Goal: Information Seeking & Learning: Learn about a topic

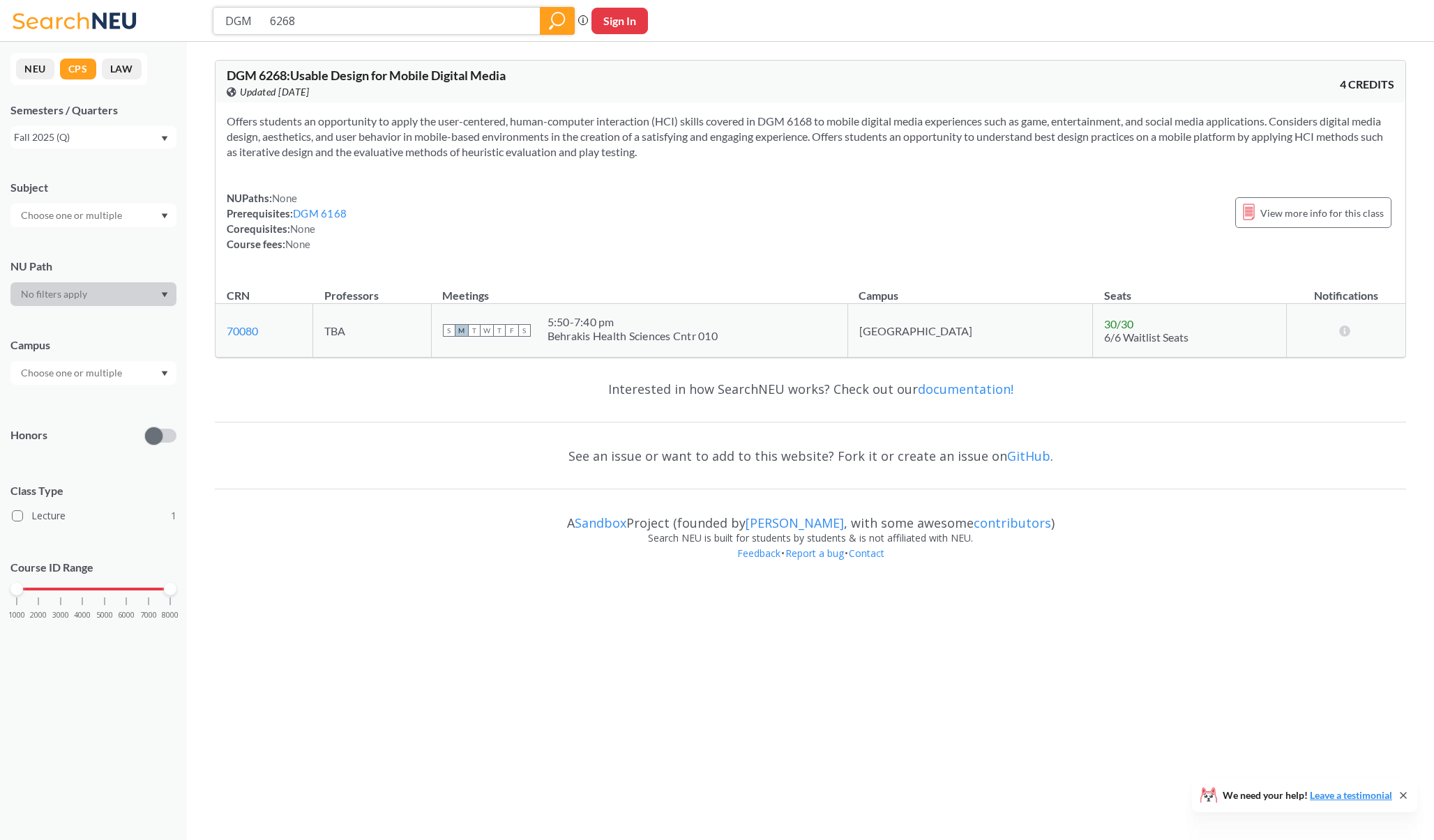
click at [425, 21] on input "DGM 6268" at bounding box center [377, 21] width 306 height 23
paste input "EAI 6120"
type input "EAI 6120"
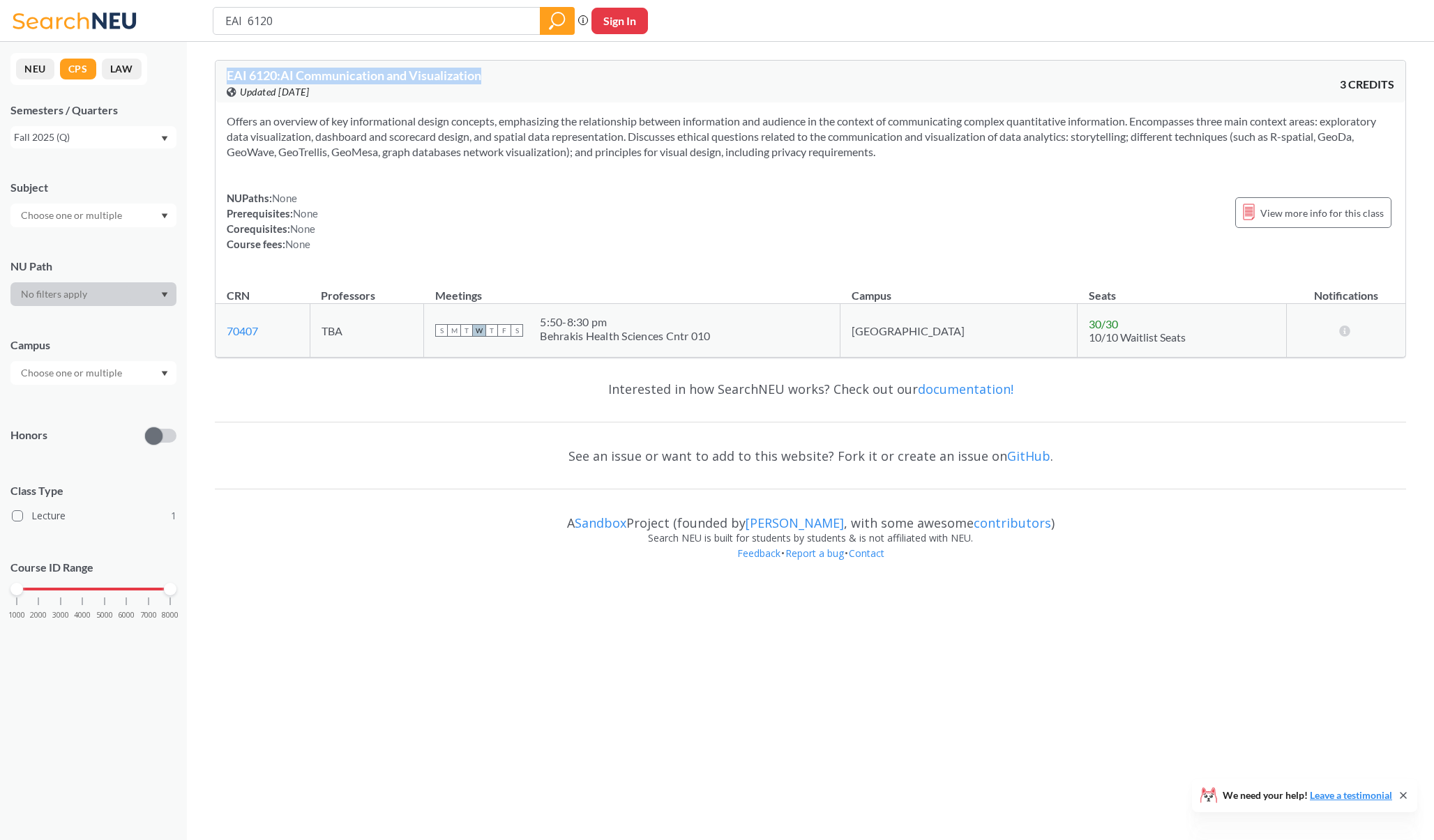
drag, startPoint x: 912, startPoint y: 158, endPoint x: 223, endPoint y: 71, distance: 694.5
click at [223, 71] on div "EAI 6120 : AI Communication and Visualization View this course on Banner. Updat…" at bounding box center [810, 209] width 1191 height 297
copy span "EAI 6120 : AI Communication and Visualization"
click at [501, 212] on div "NUPaths: None Prerequisites: None Corequisites: None Course fees: None View mor…" at bounding box center [810, 221] width 1167 height 62
click at [442, 21] on input "DGM 6268" at bounding box center [377, 21] width 306 height 23
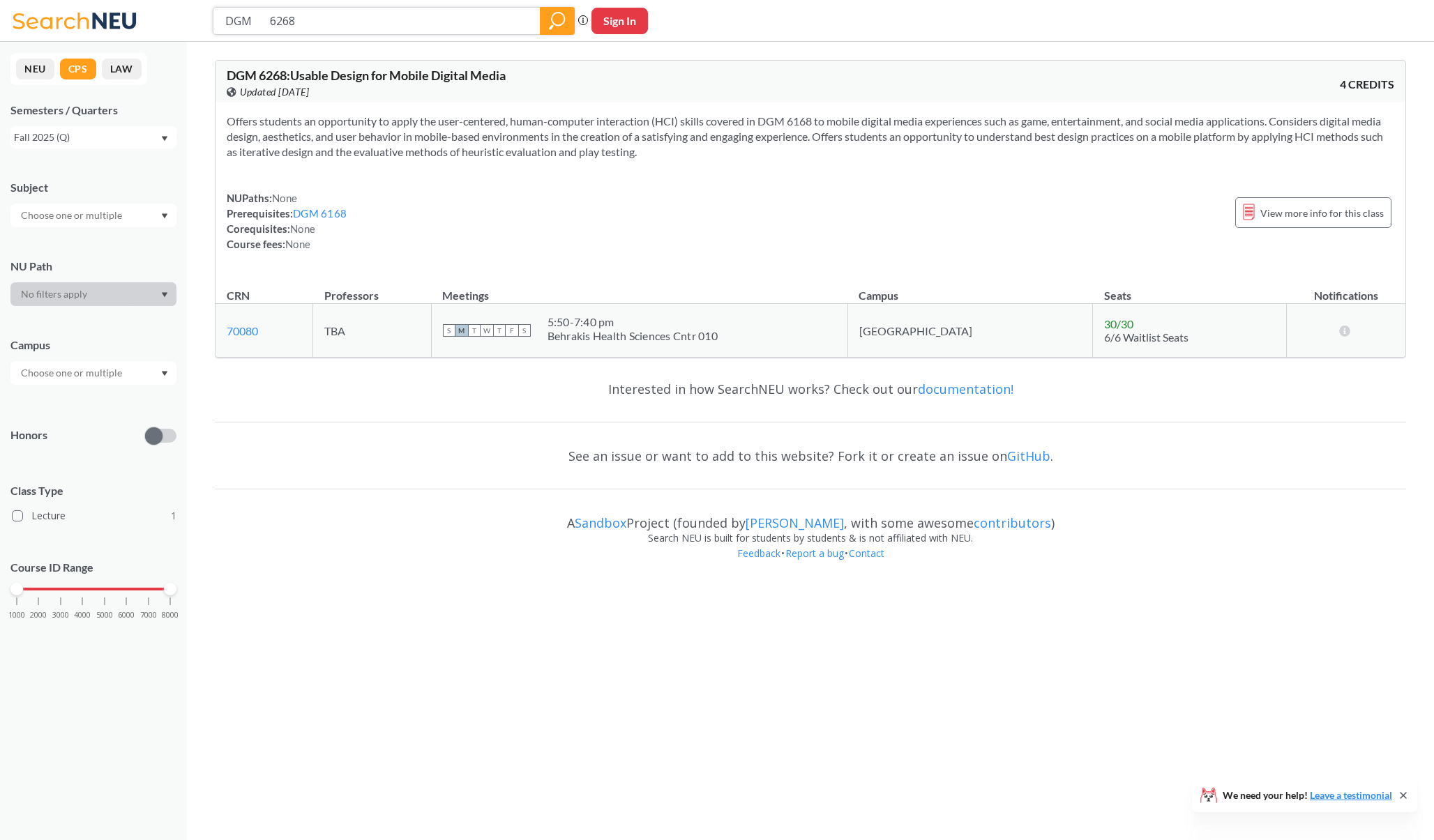
click at [442, 21] on input "DGM 6268" at bounding box center [377, 21] width 306 height 23
paste input "ALY 6060"
type input "ALY 6060"
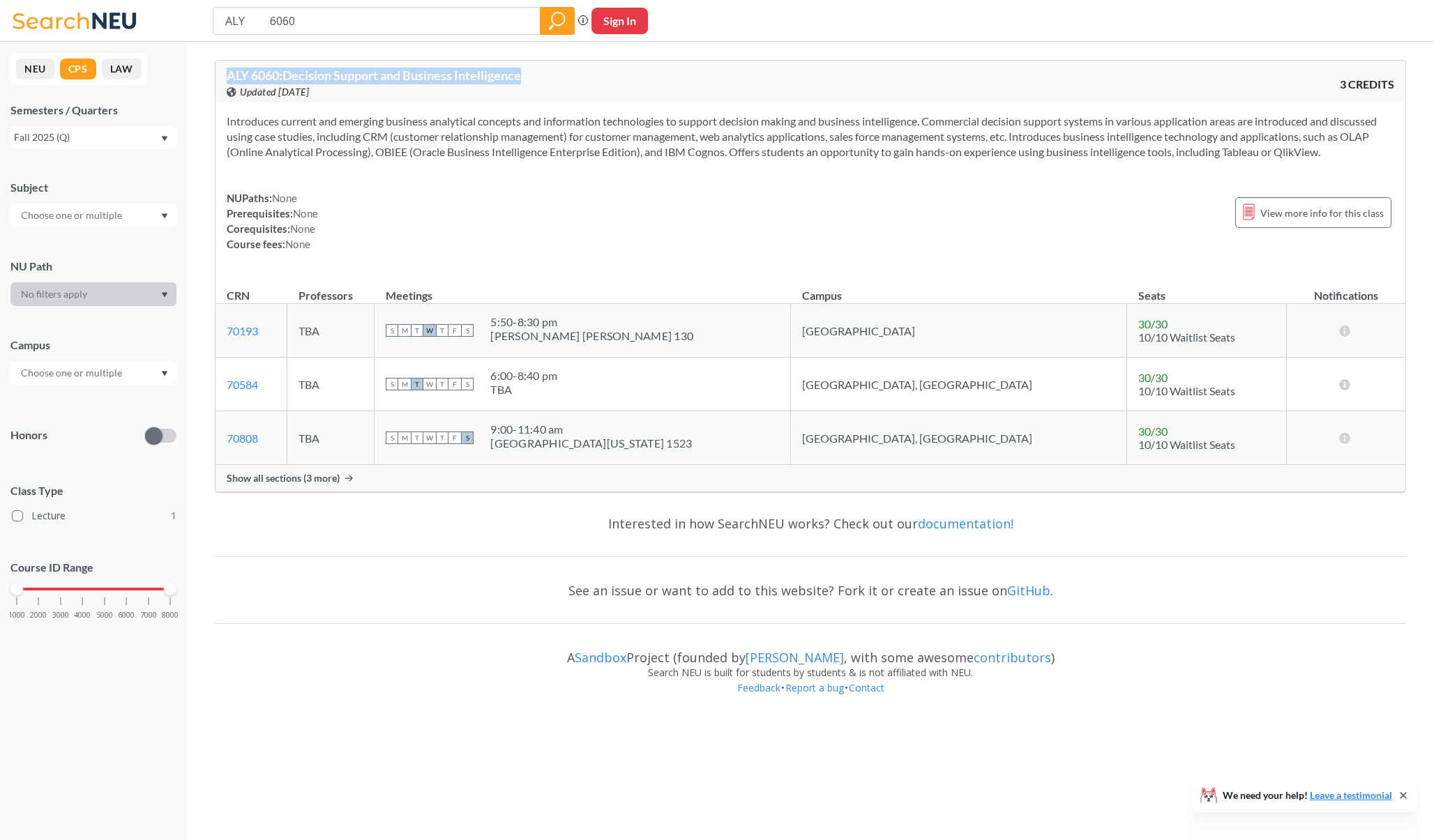
drag, startPoint x: 1347, startPoint y: 153, endPoint x: 231, endPoint y: 68, distance: 1119.2
click at [231, 68] on div "ALY 6060 : Decision Support and Business Intelligence View this course on Banne…" at bounding box center [810, 276] width 1191 height 432
copy span "ALY 6060 : Decision Support and Business Intelligence"
click at [454, 220] on div "NUPaths: None Prerequisites: None Corequisites: None Course fees: None View mor…" at bounding box center [810, 221] width 1167 height 62
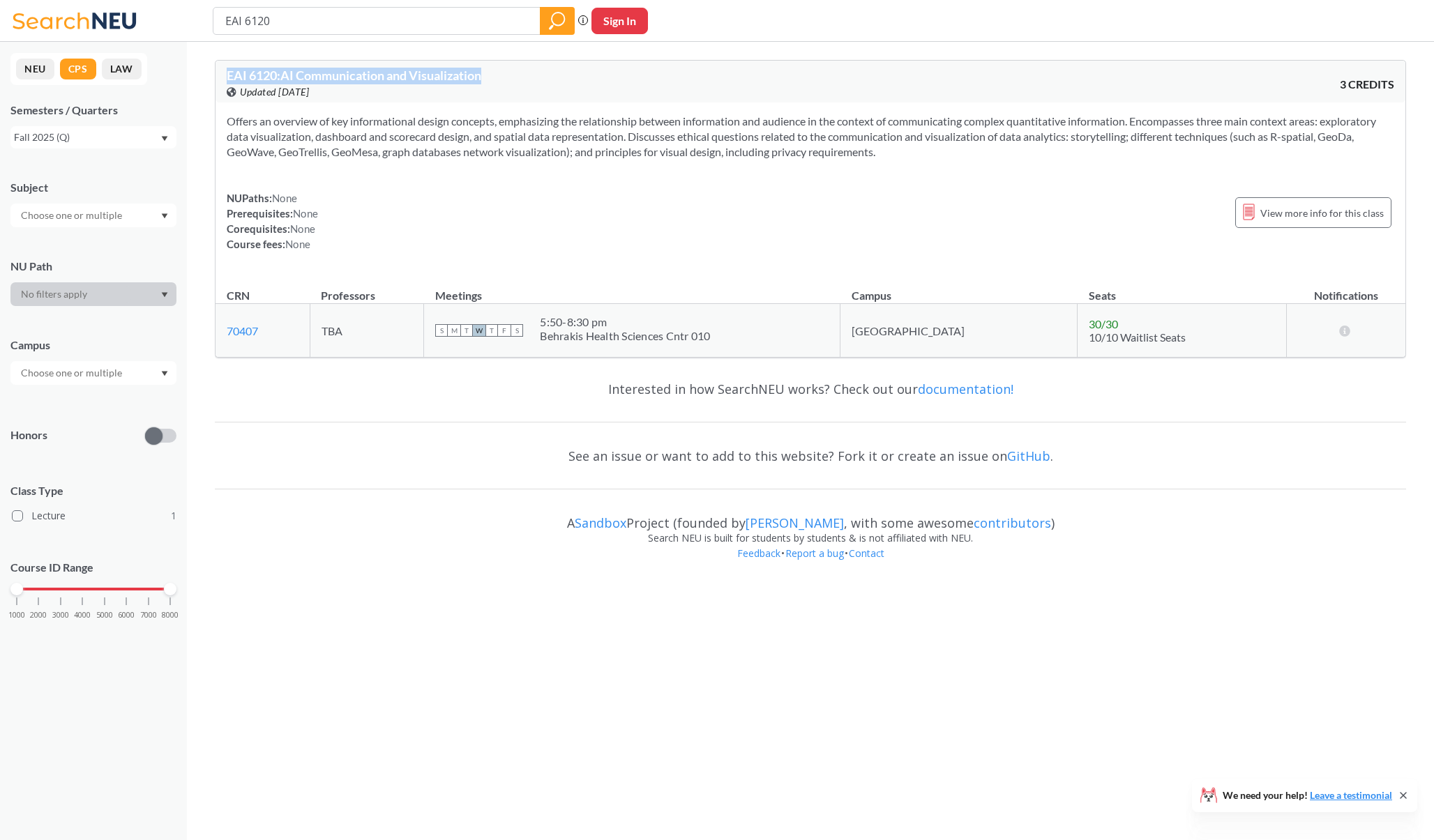
drag, startPoint x: 901, startPoint y: 150, endPoint x: 226, endPoint y: 79, distance: 678.7
click at [226, 79] on div "EAI 6120 : AI Communication and Visualization View this course on Banner. Updat…" at bounding box center [810, 209] width 1191 height 297
copy span "EAI 6120 : AI Communication and Visualization"
click at [334, 26] on input "EAI 6120" at bounding box center [377, 21] width 306 height 23
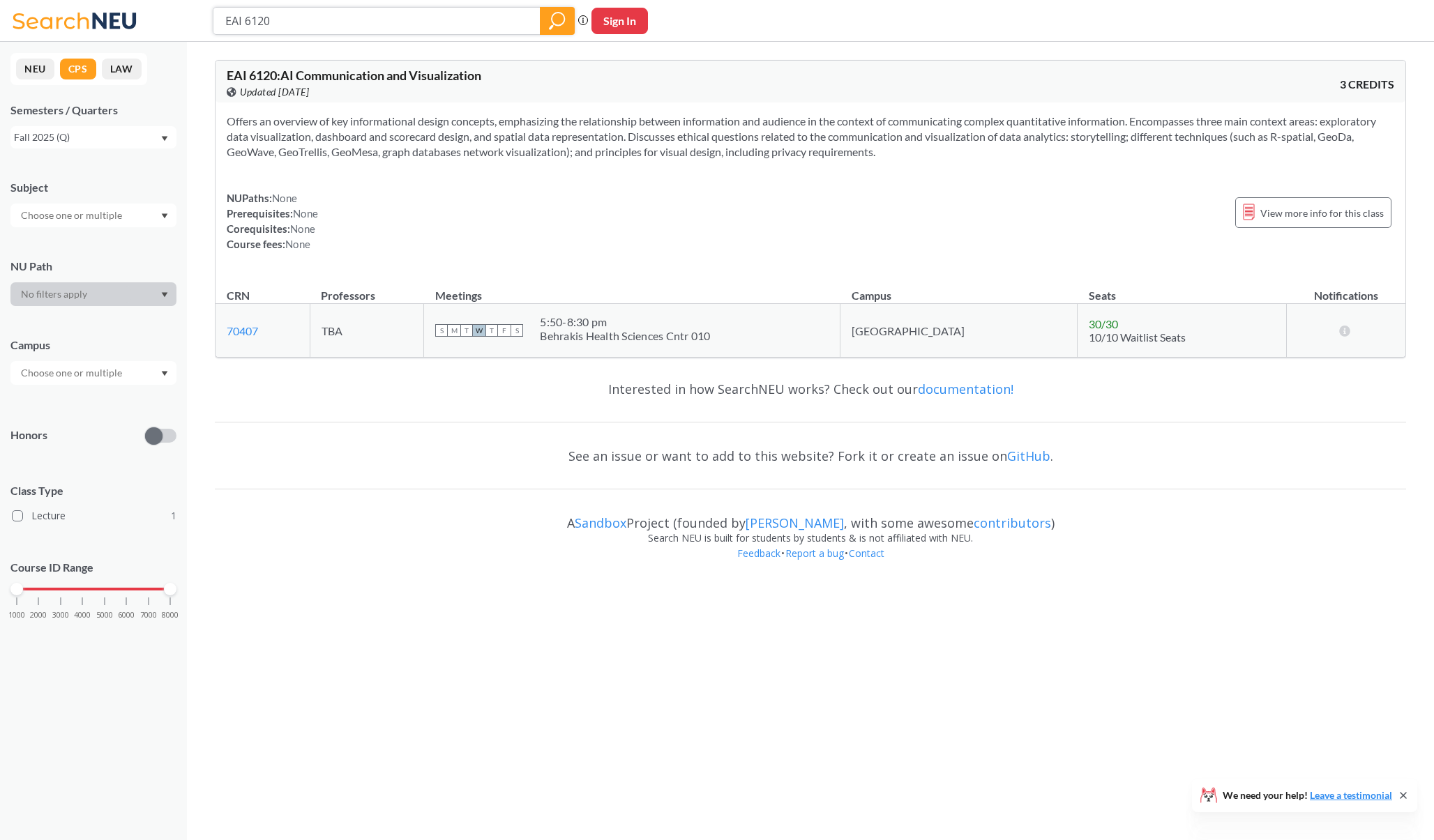
click at [334, 26] on input "EAI 6120" at bounding box center [377, 21] width 306 height 23
paste input "CMN 606"
type input "CMN 6060"
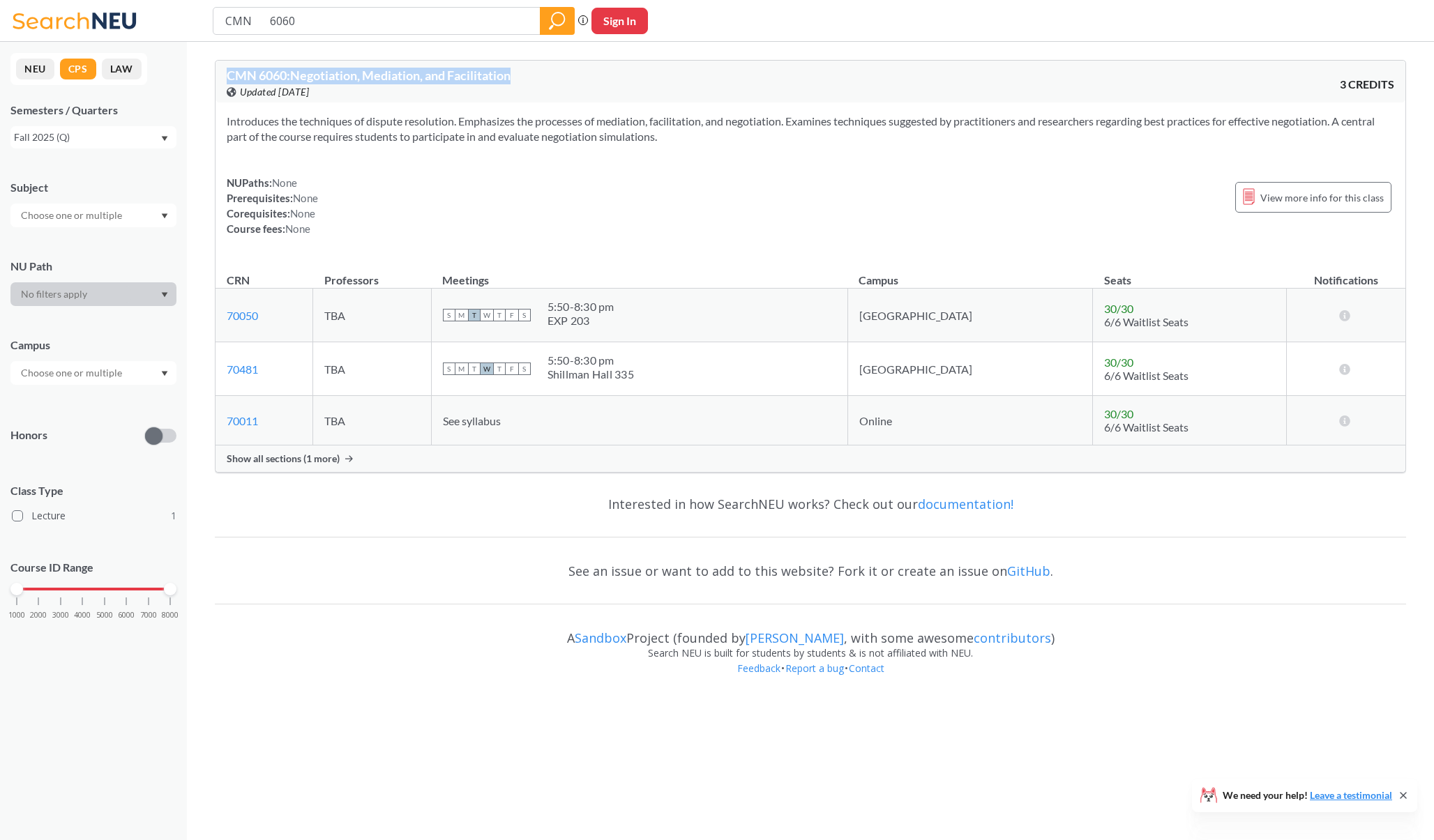
drag, startPoint x: 674, startPoint y: 140, endPoint x: 224, endPoint y: 76, distance: 454.5
click at [224, 76] on div "CMN 6060 : Negotiation, Mediation, and Facilitation View this course on Banner.…" at bounding box center [810, 267] width 1191 height 413
copy span "CMN 6060 : Negotiation, Mediation, and Facilitation"
click at [446, 21] on input "CMN 6060" at bounding box center [377, 21] width 306 height 23
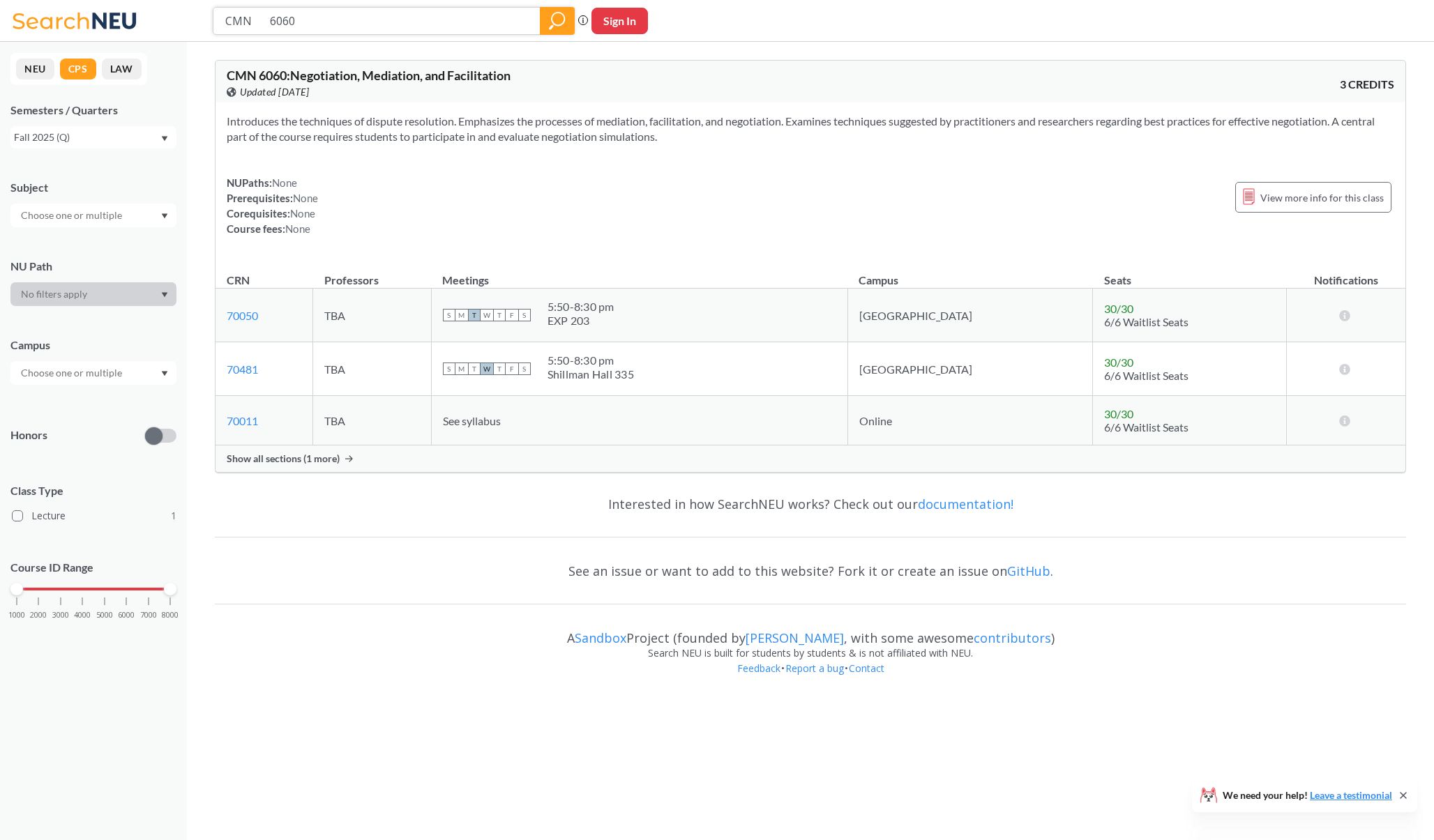
click at [446, 21] on input "CMN 6060" at bounding box center [377, 21] width 306 height 23
paste input "PJM 6075"
type input "PJM 6075"
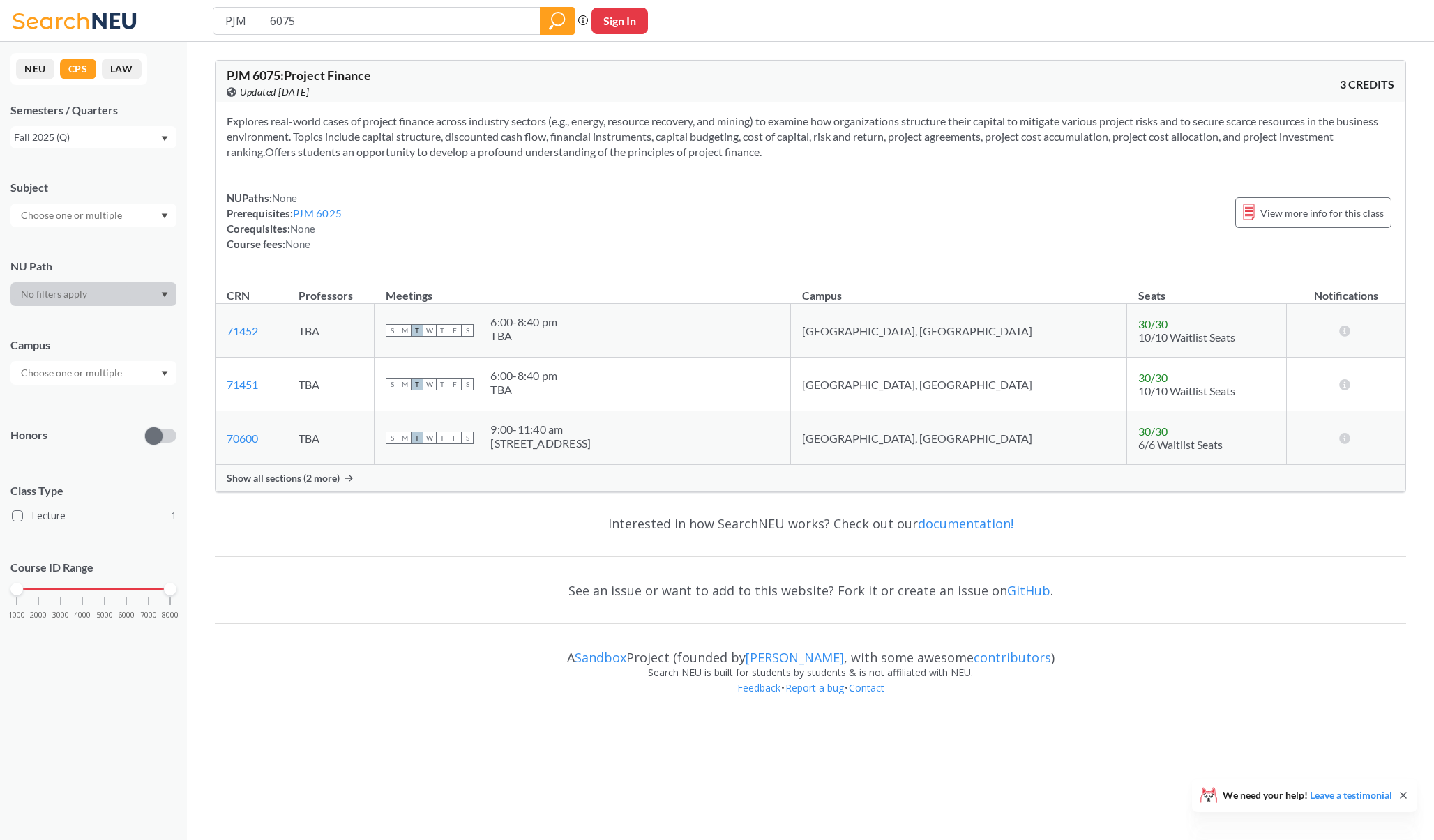
click at [314, 488] on div "Show all sections (2 more)" at bounding box center [810, 478] width 1189 height 26
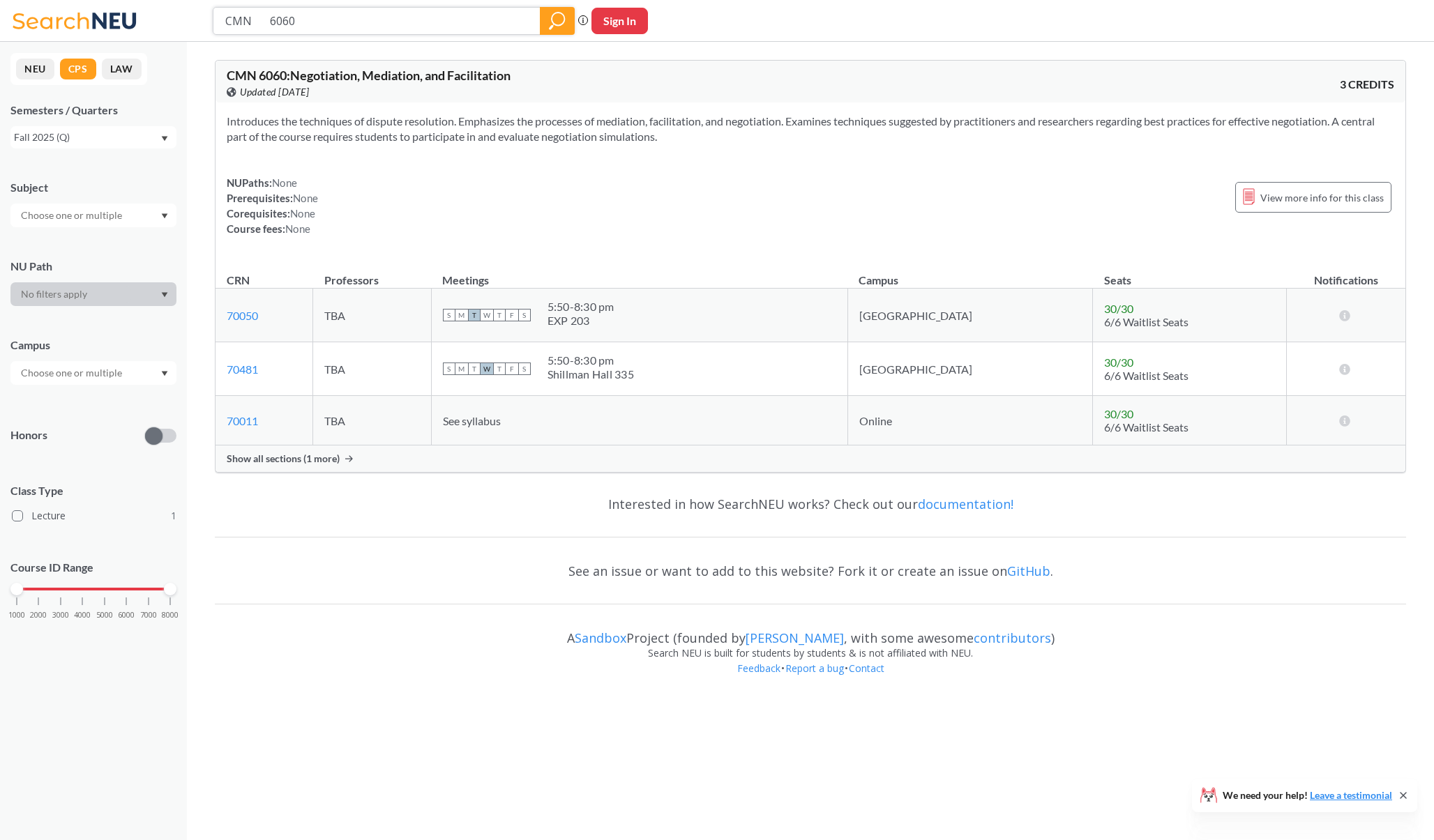
click at [371, 25] on input "CMN 6060" at bounding box center [377, 21] width 306 height 23
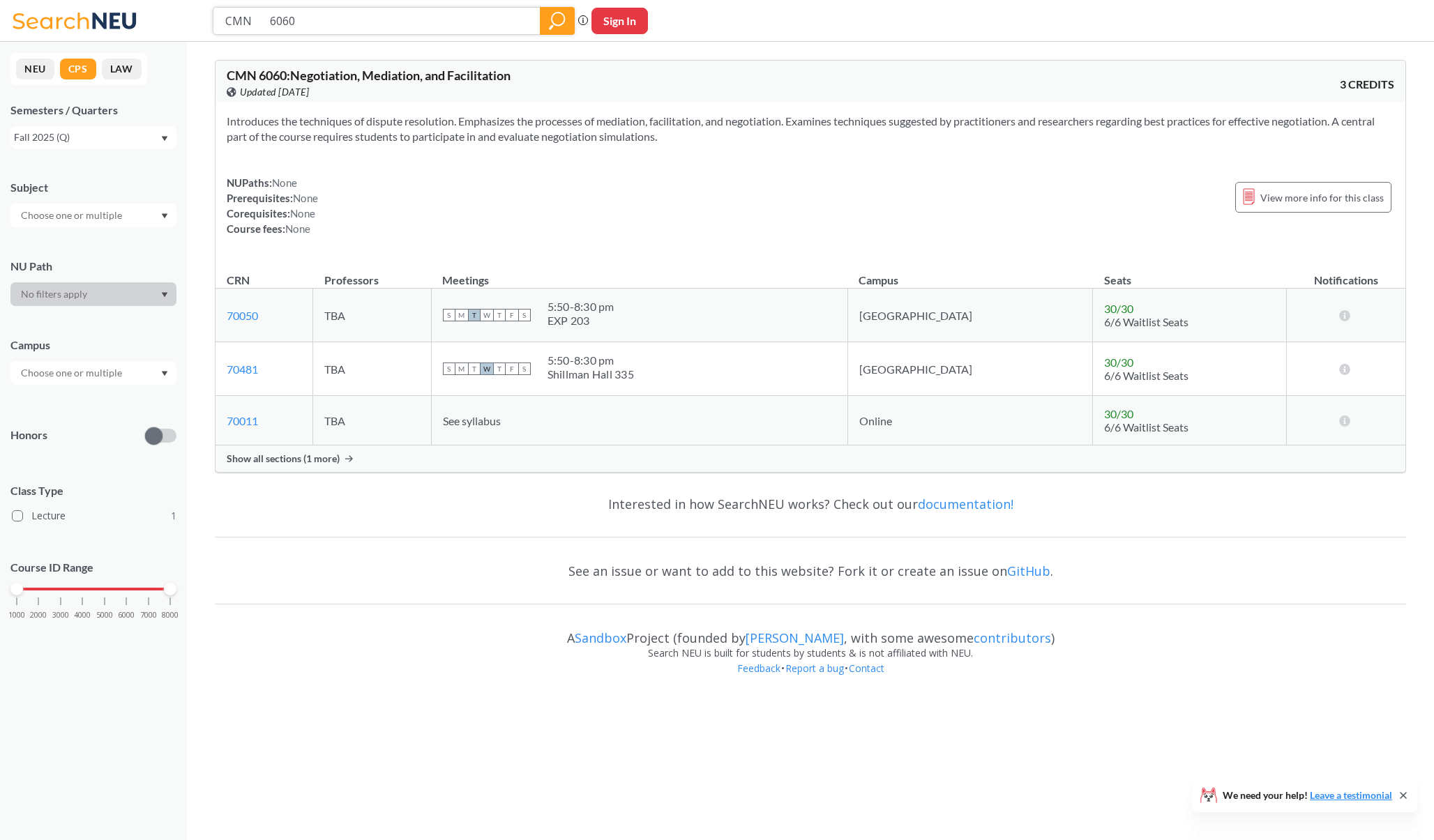
paste input "PJM 6185"
type input "PJM 6185"
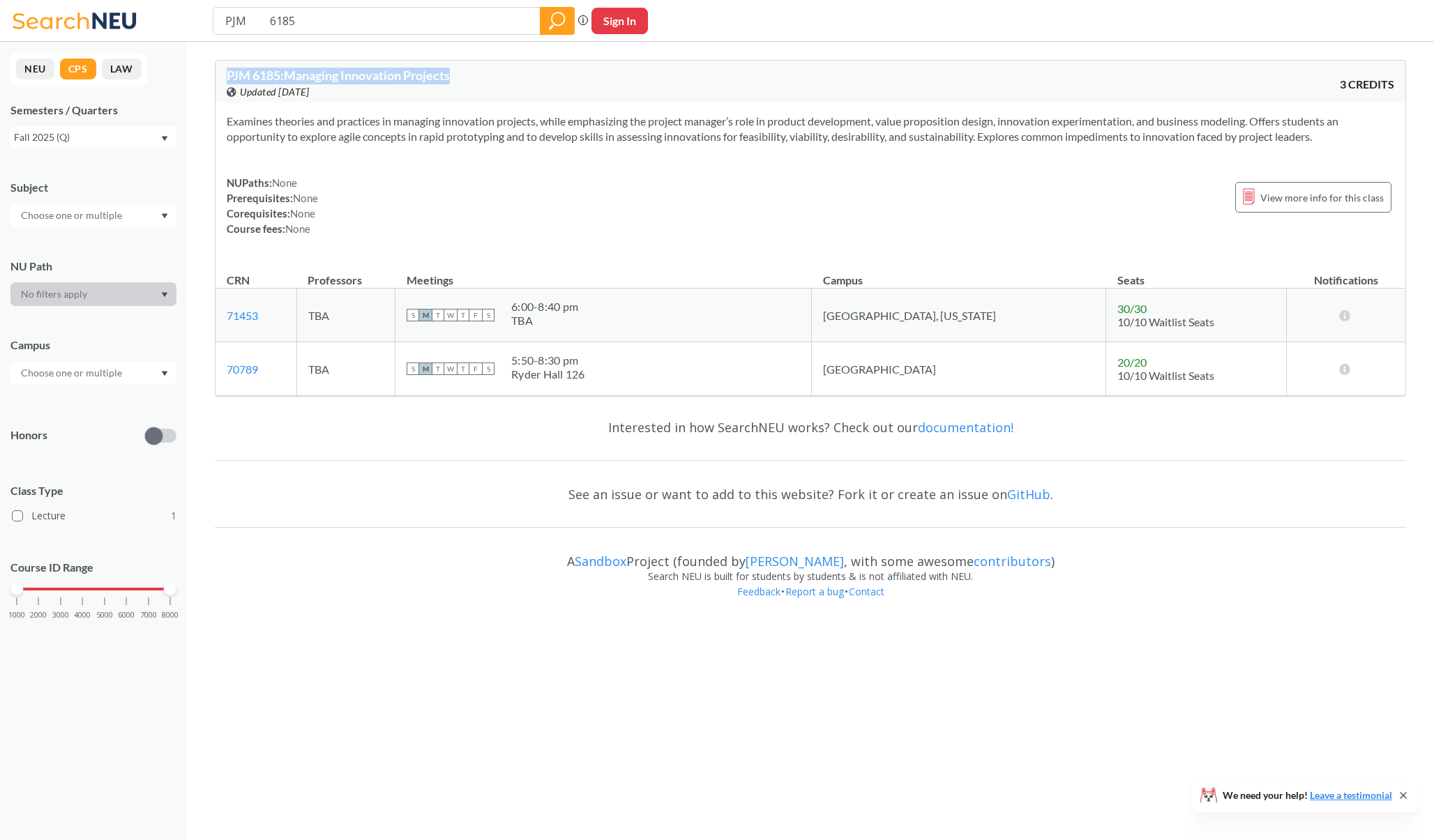
drag, startPoint x: 245, startPoint y: 156, endPoint x: 224, endPoint y: 79, distance: 79.8
click at [224, 79] on div "PJM 6185 : Managing Innovation Projects View this course on Banner. Updated [DA…" at bounding box center [810, 228] width 1191 height 336
copy span "PJM 6185 : Managing Innovation Projects"
click at [327, 21] on input "PJM 6185" at bounding box center [377, 21] width 306 height 23
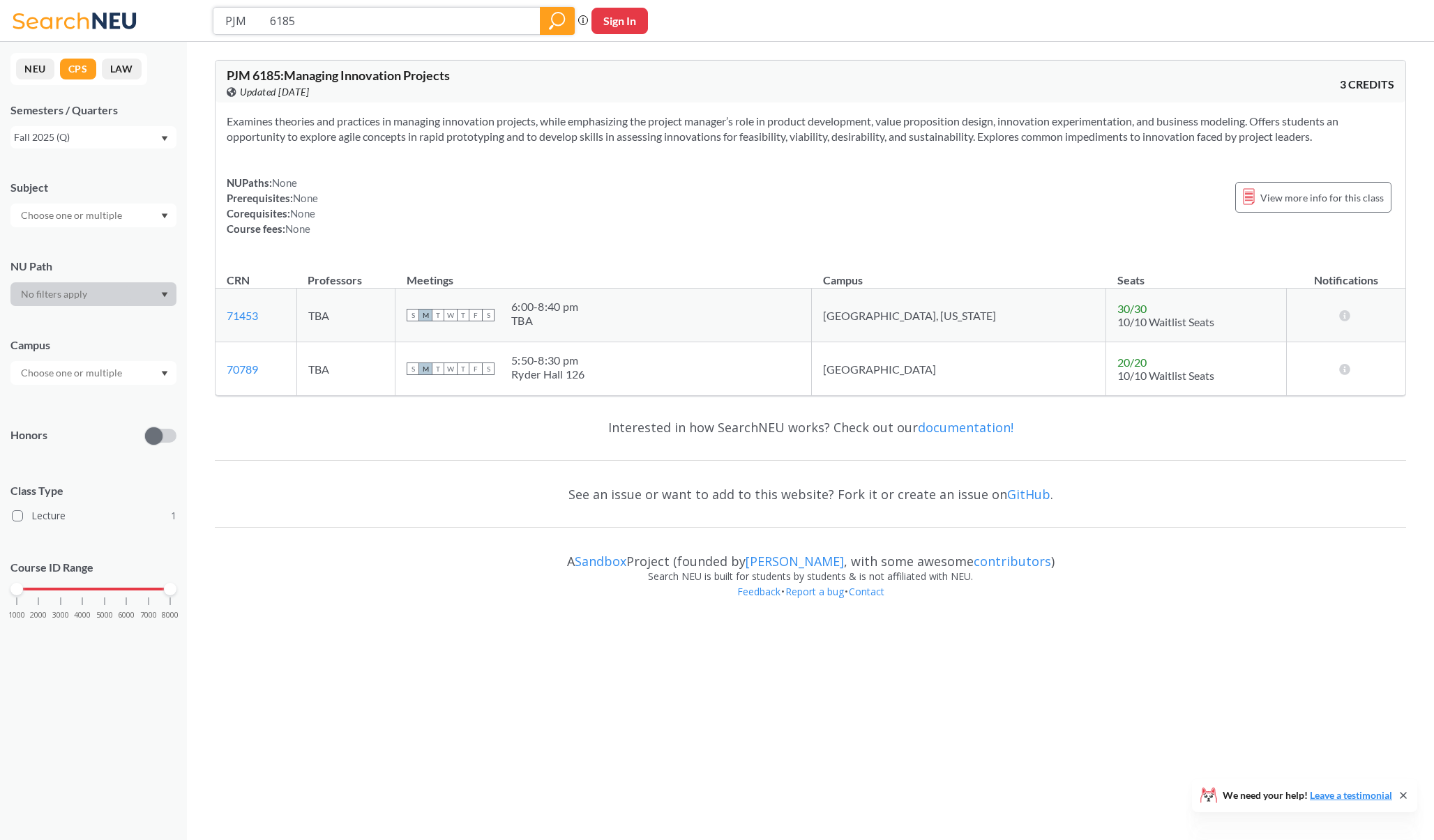
click at [327, 21] on input "PJM 6185" at bounding box center [377, 21] width 306 height 23
paste input "CMN 6010"
type input "CMN 6010"
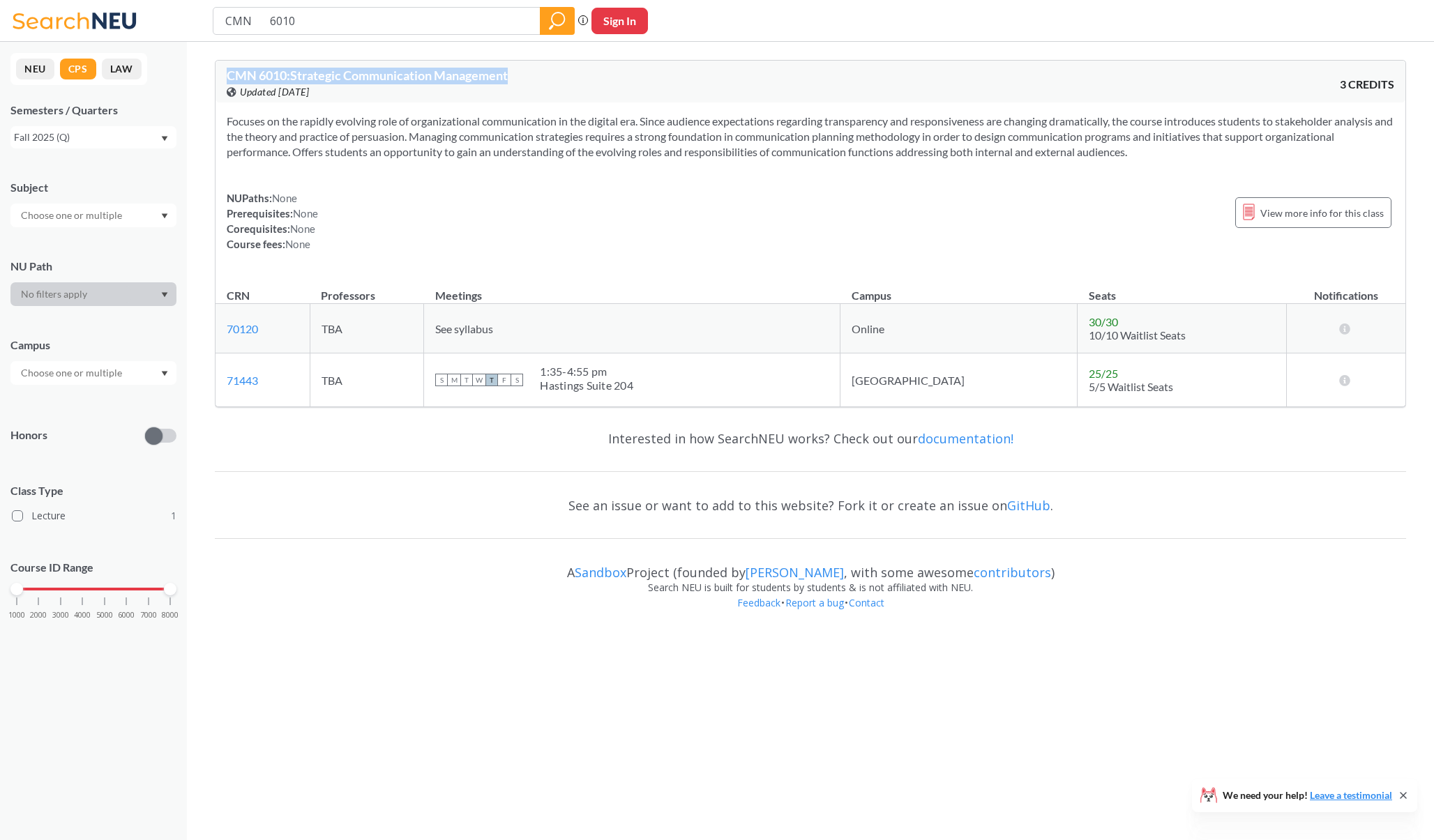
drag, startPoint x: 1147, startPoint y: 152, endPoint x: 215, endPoint y: 76, distance: 935.1
click at [215, 76] on div "CMN 6010 : Strategic Communication Management View this course on Banner. Updat…" at bounding box center [810, 233] width 1191 height 347
copy span "CMN 6010 : Strategic Communication Management"
click at [455, 188] on div "Focuses on the rapidly evolving role of organizational communication in the dig…" at bounding box center [810, 189] width 1189 height 172
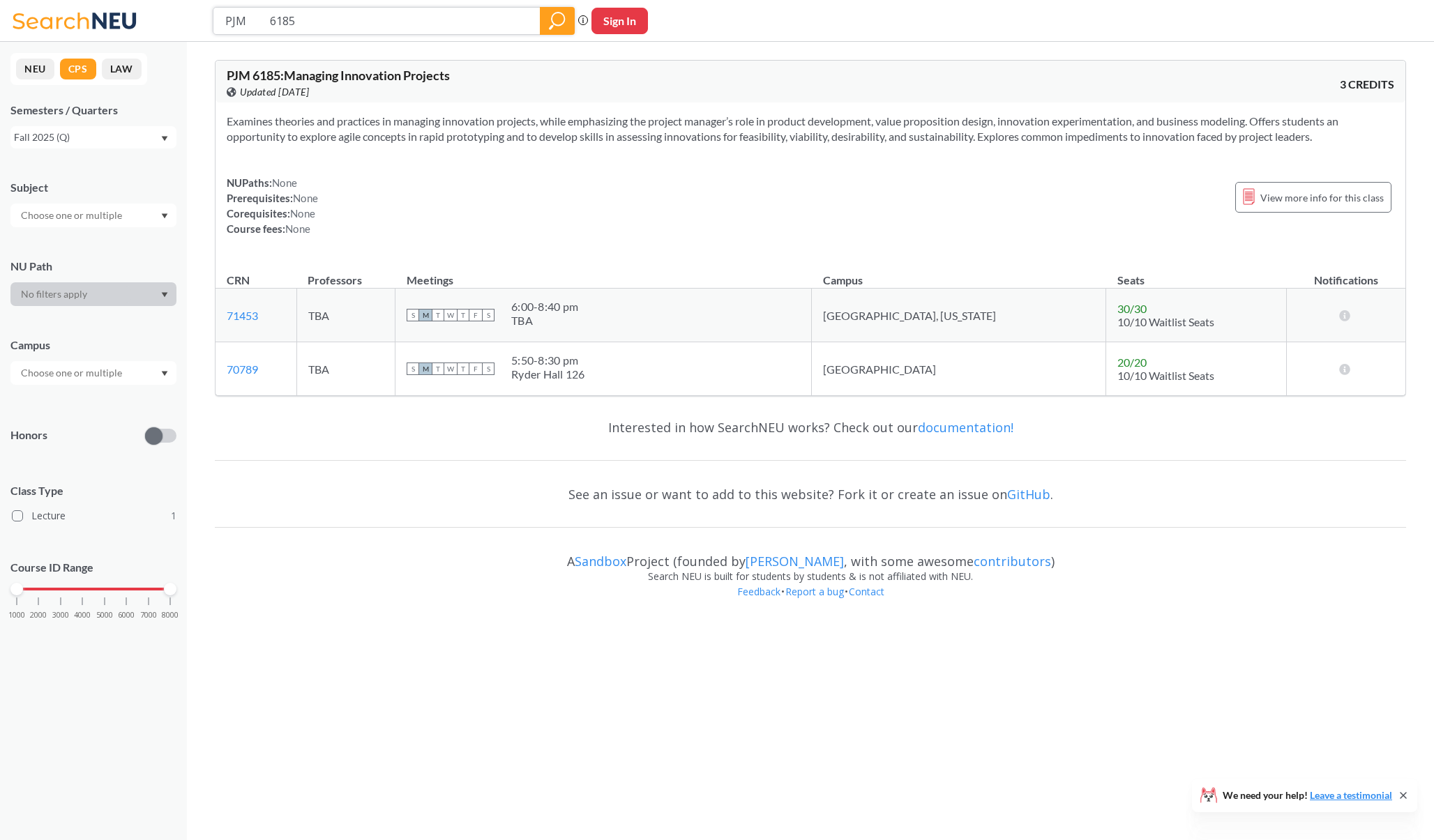
click at [413, 24] on input "PJM 6185" at bounding box center [377, 21] width 306 height 23
paste input "ALY 6070"
type input "ALY 6070"
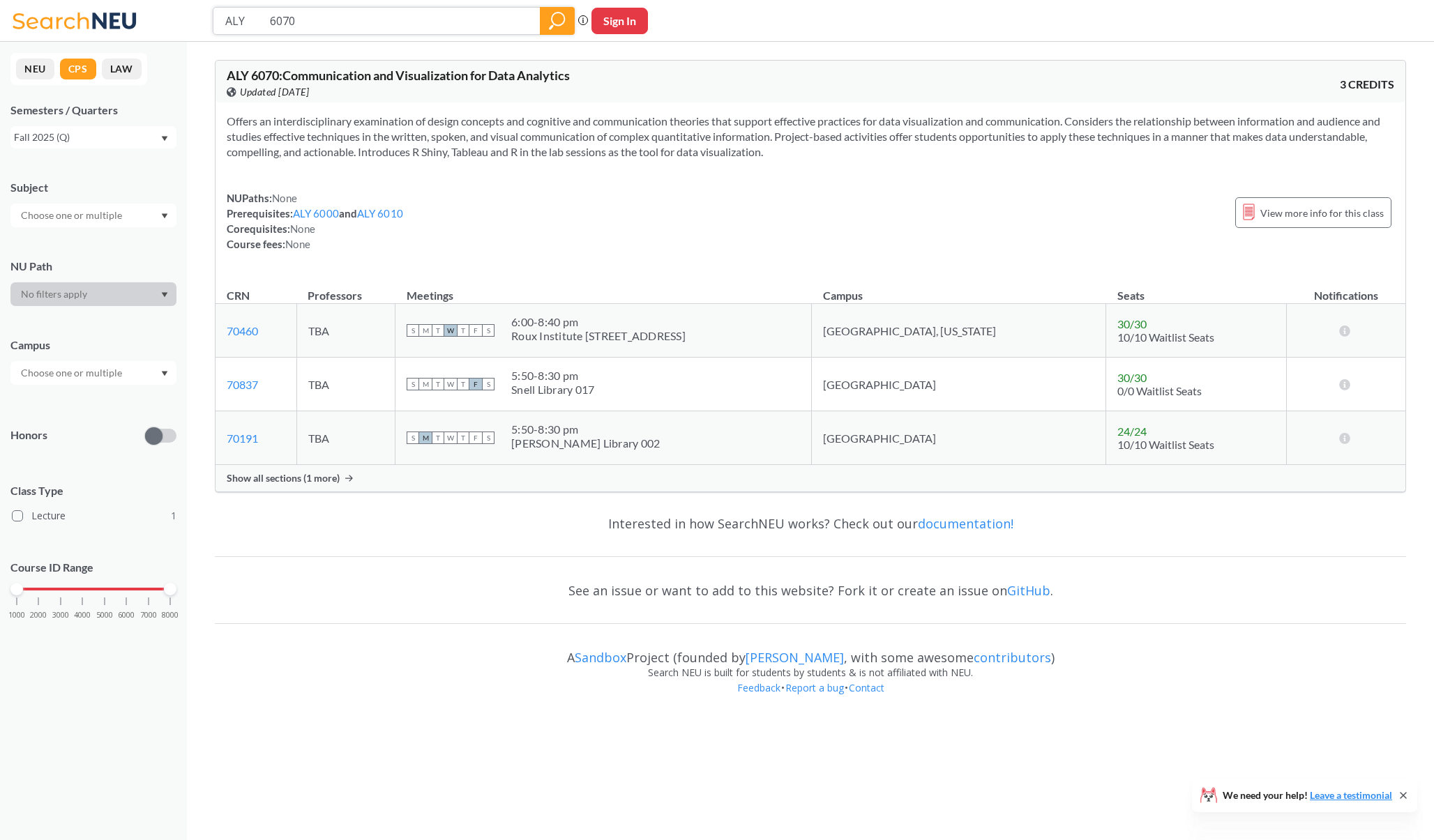
paste input "ALY 6050"
paste input "search"
type input "ALY 6050"
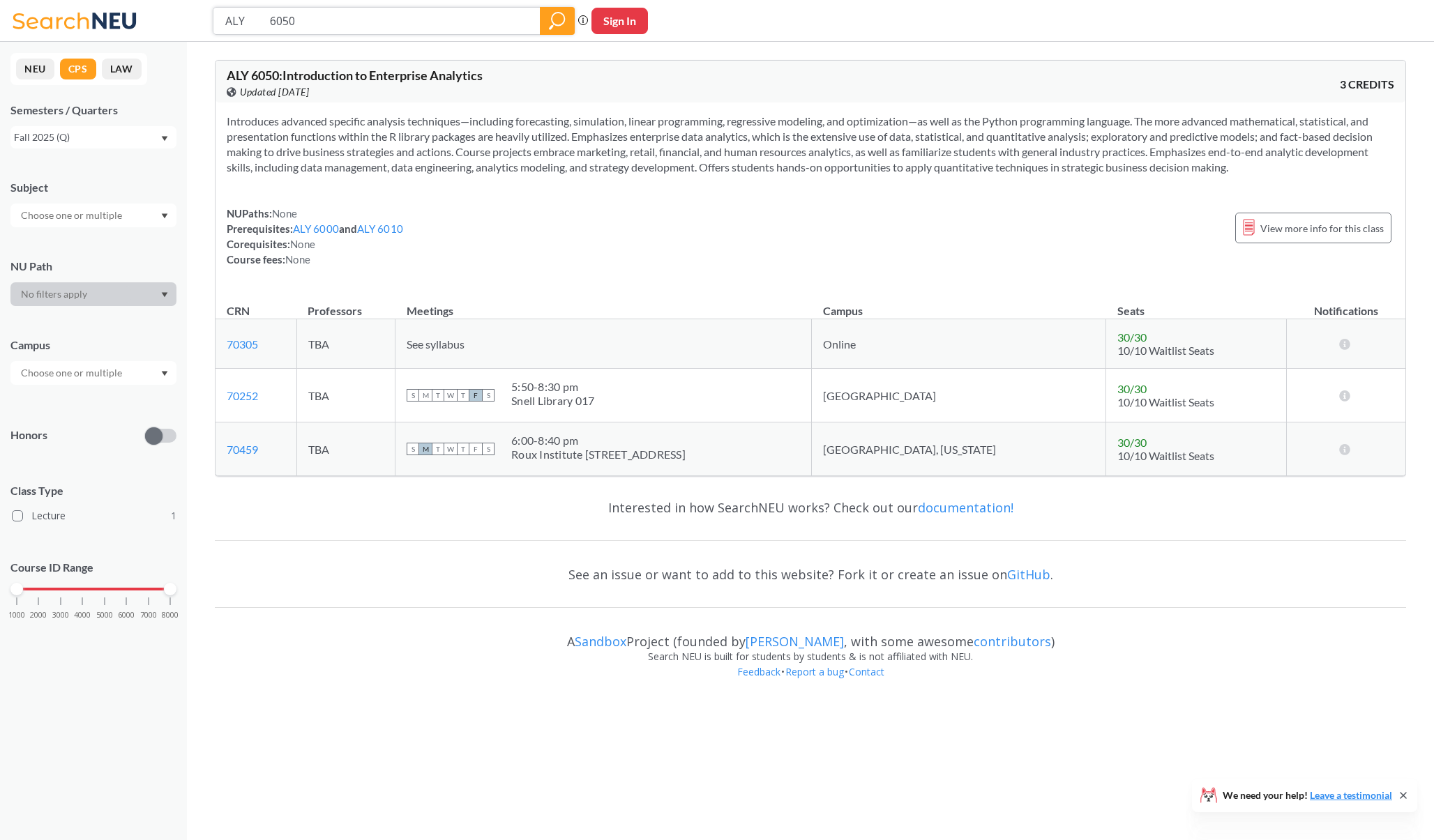
click at [337, 21] on input "ALY 6050" at bounding box center [377, 21] width 306 height 23
paste input "DGM 653"
type input "DGM 6530"
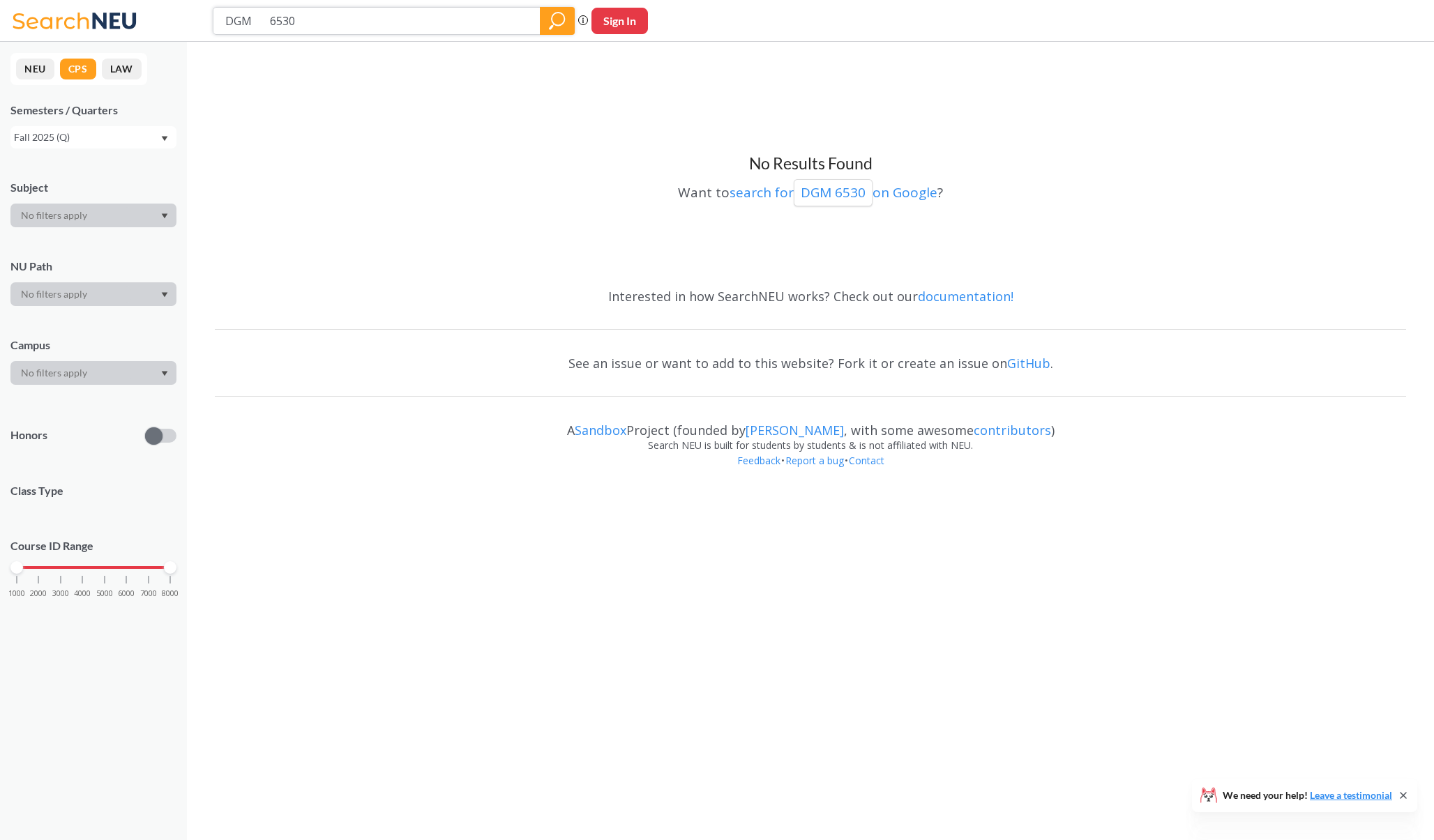
click at [378, 27] on input "DGM 6530" at bounding box center [377, 21] width 306 height 23
paste input "108"
type input "DGM 6108"
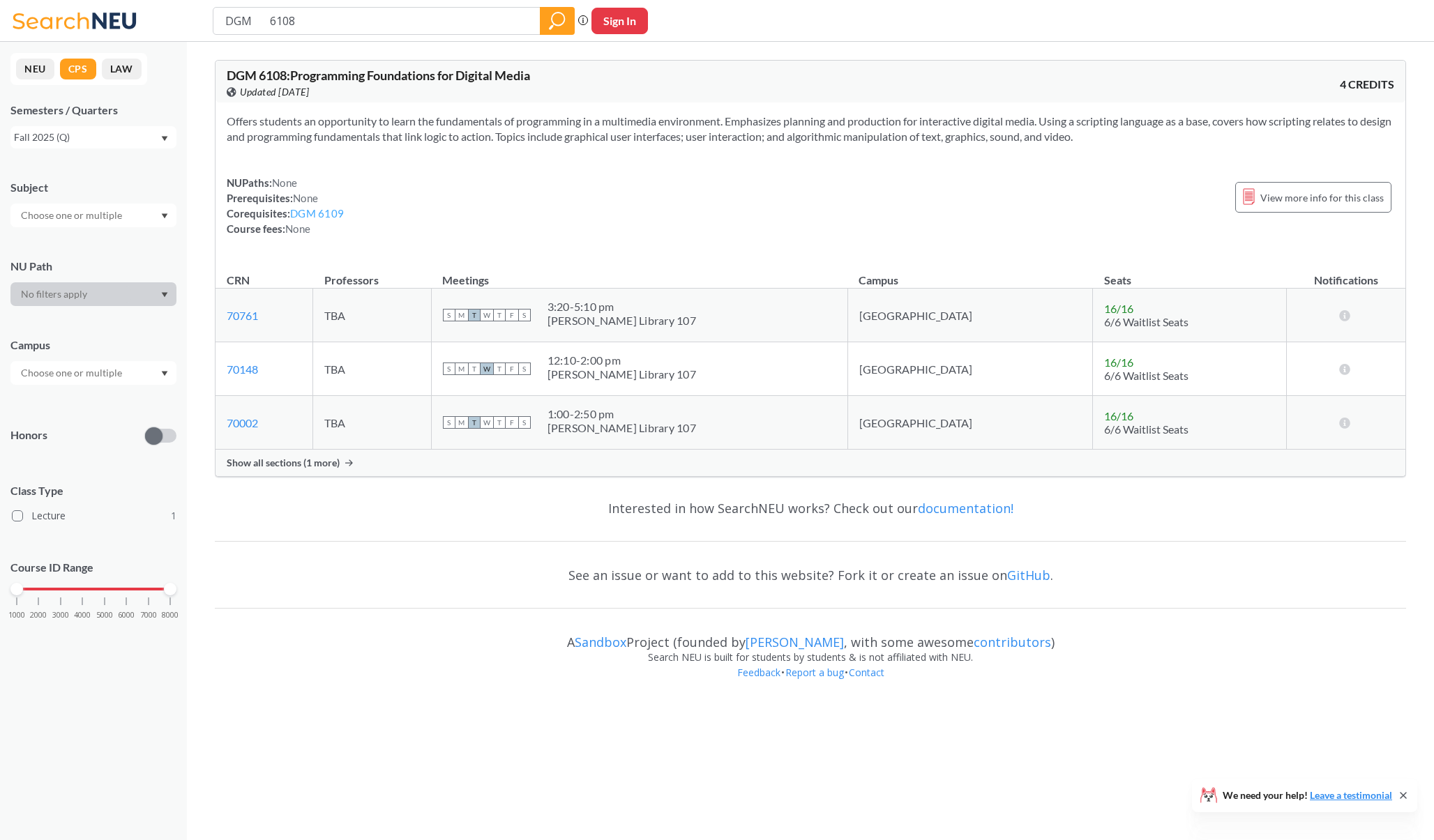
click at [314, 214] on link "DGM 6109" at bounding box center [317, 213] width 54 height 12
click at [435, 18] on input "DGM 6108" at bounding box center [377, 21] width 306 height 23
paste input "IN 6120"
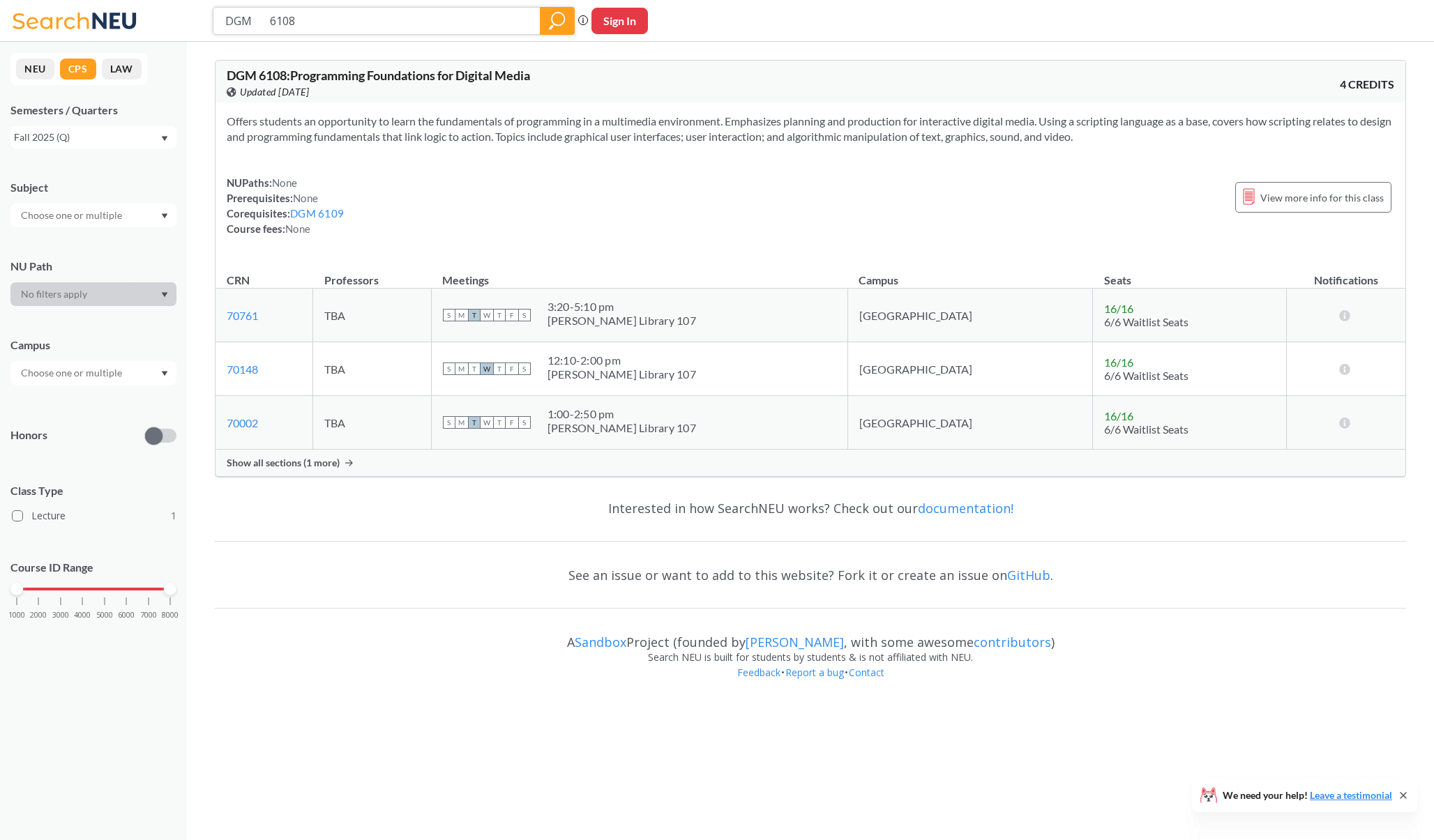
type input "IN 6120"
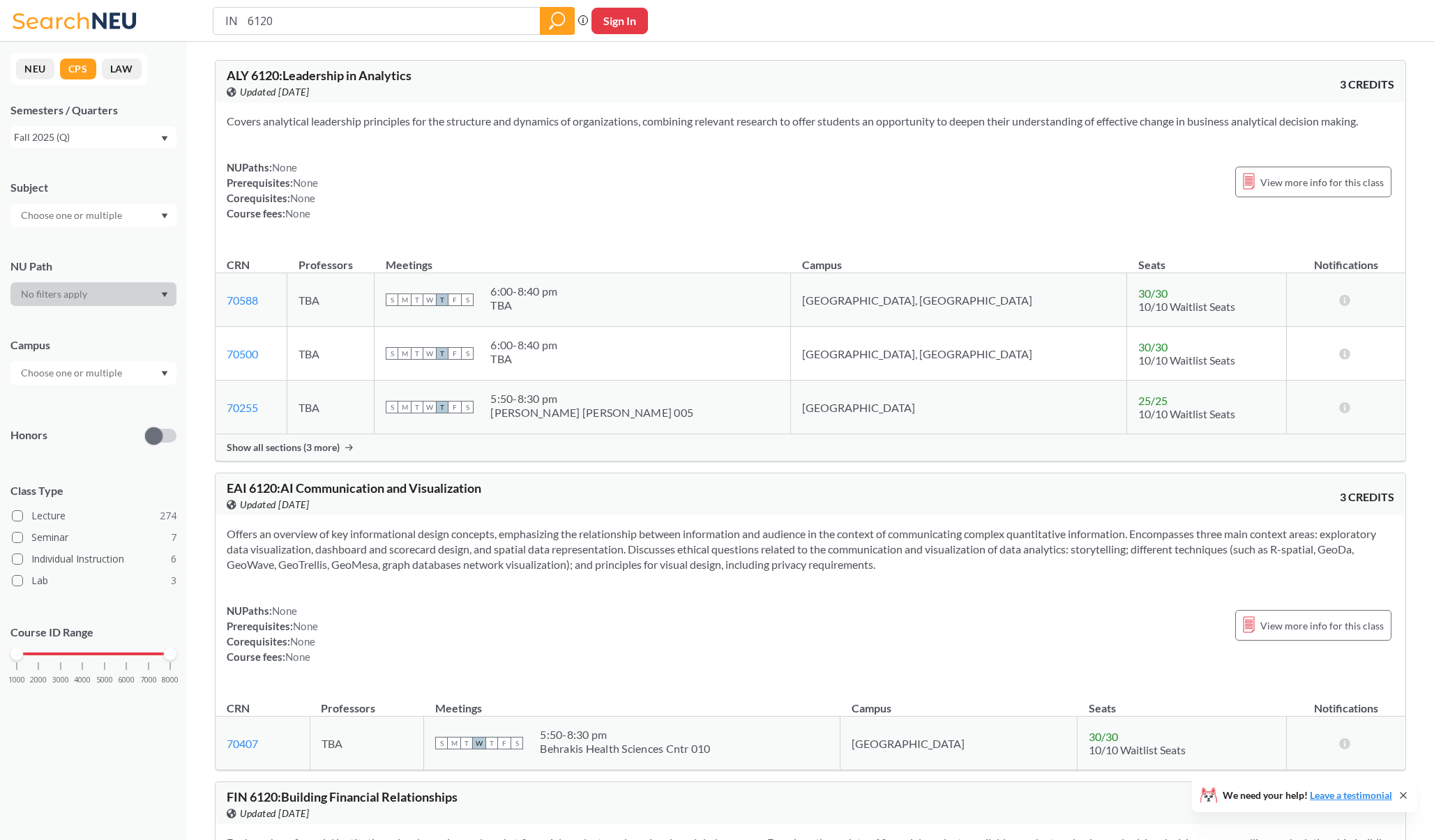
type input "FIN 6120"
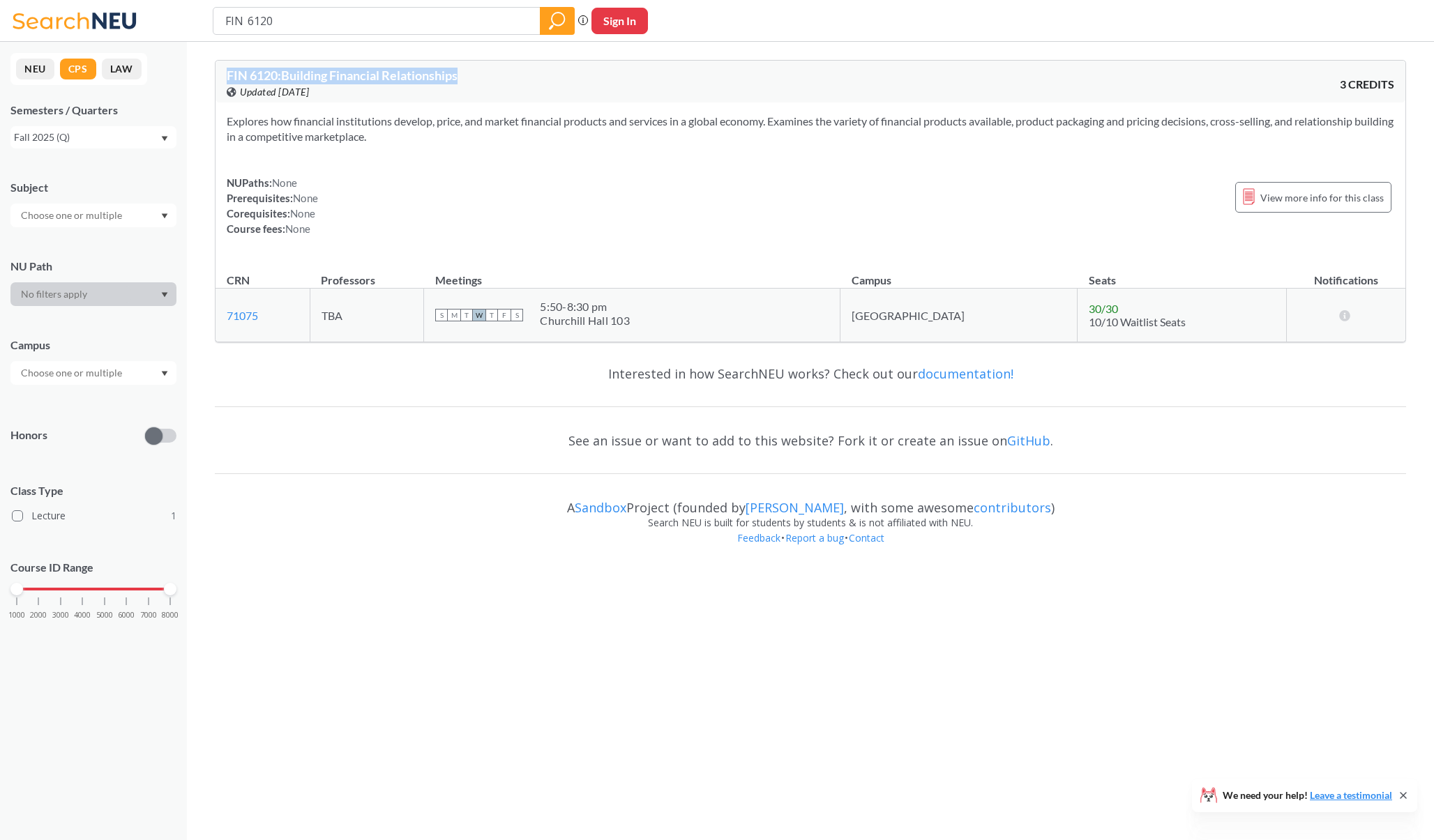
drag, startPoint x: 422, startPoint y: 138, endPoint x: 226, endPoint y: 76, distance: 205.6
click at [226, 76] on div "FIN 6120 : Building Financial Relationships View this course on Banner. Updated…" at bounding box center [810, 201] width 1191 height 282
copy span "FIN 6120 : Building Financial Relationships"
click at [475, 195] on div "NUPaths: None Prerequisites: None Corequisites: None Course fees: None View mor…" at bounding box center [810, 206] width 1167 height 62
click at [231, 75] on span "FIN 6120 : Building Financial Relationships" at bounding box center [342, 75] width 231 height 15
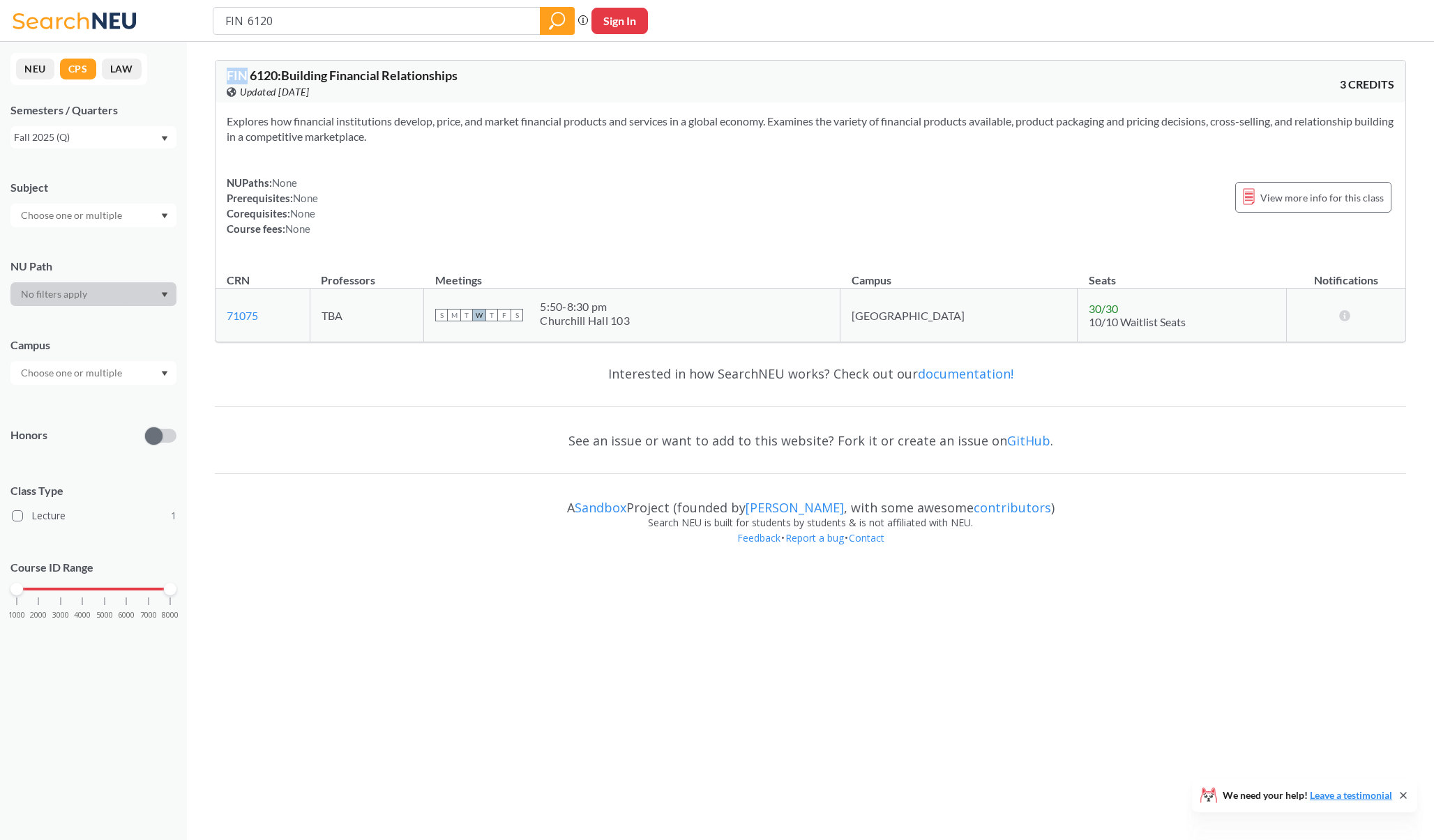
click at [231, 75] on span "FIN 6120 : Building Financial Relationships" at bounding box center [342, 75] width 231 height 15
click at [486, 13] on input "FIN 6120" at bounding box center [377, 21] width 306 height 23
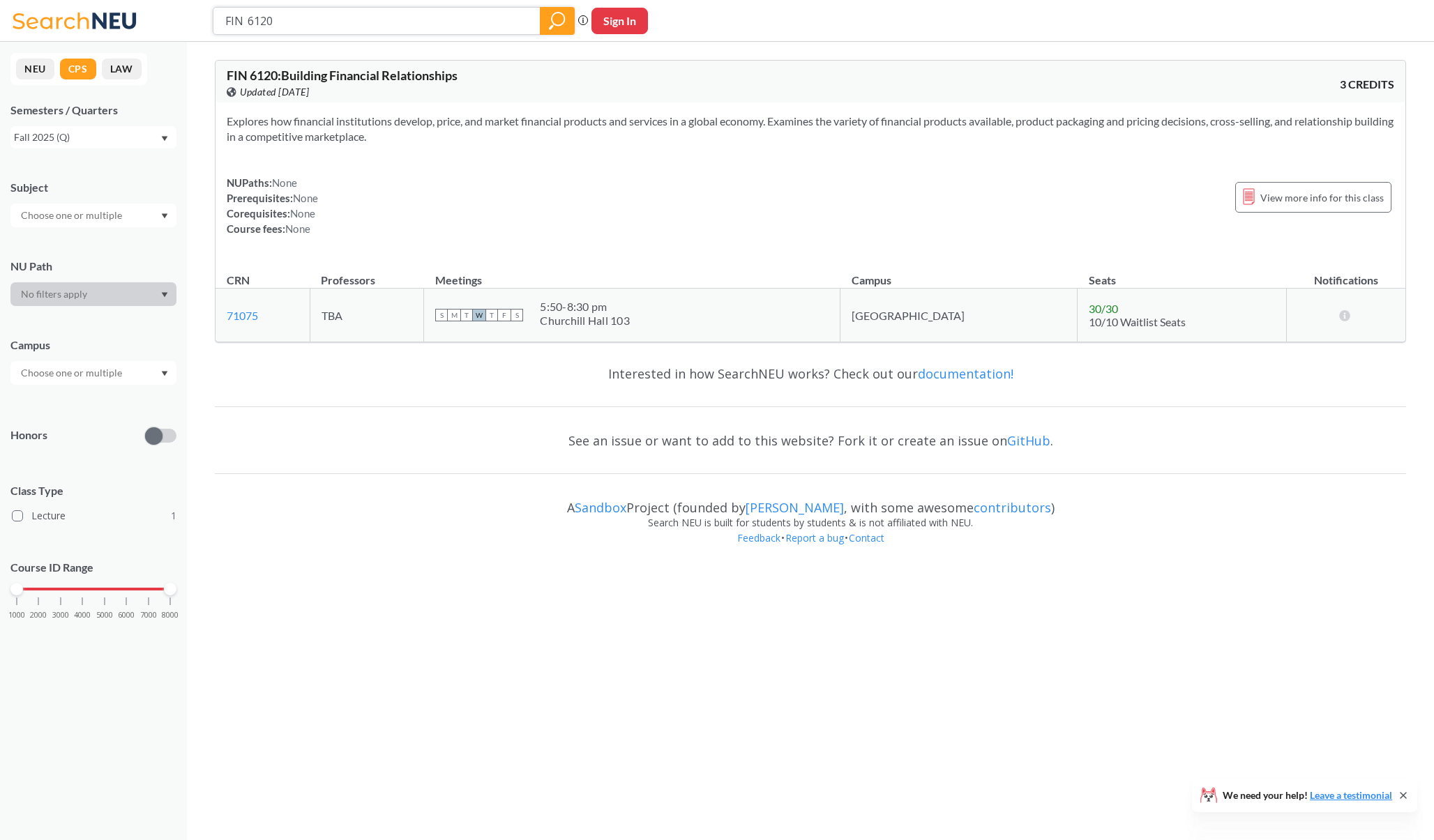
paste input "EAI 600"
type input "EAI 6000"
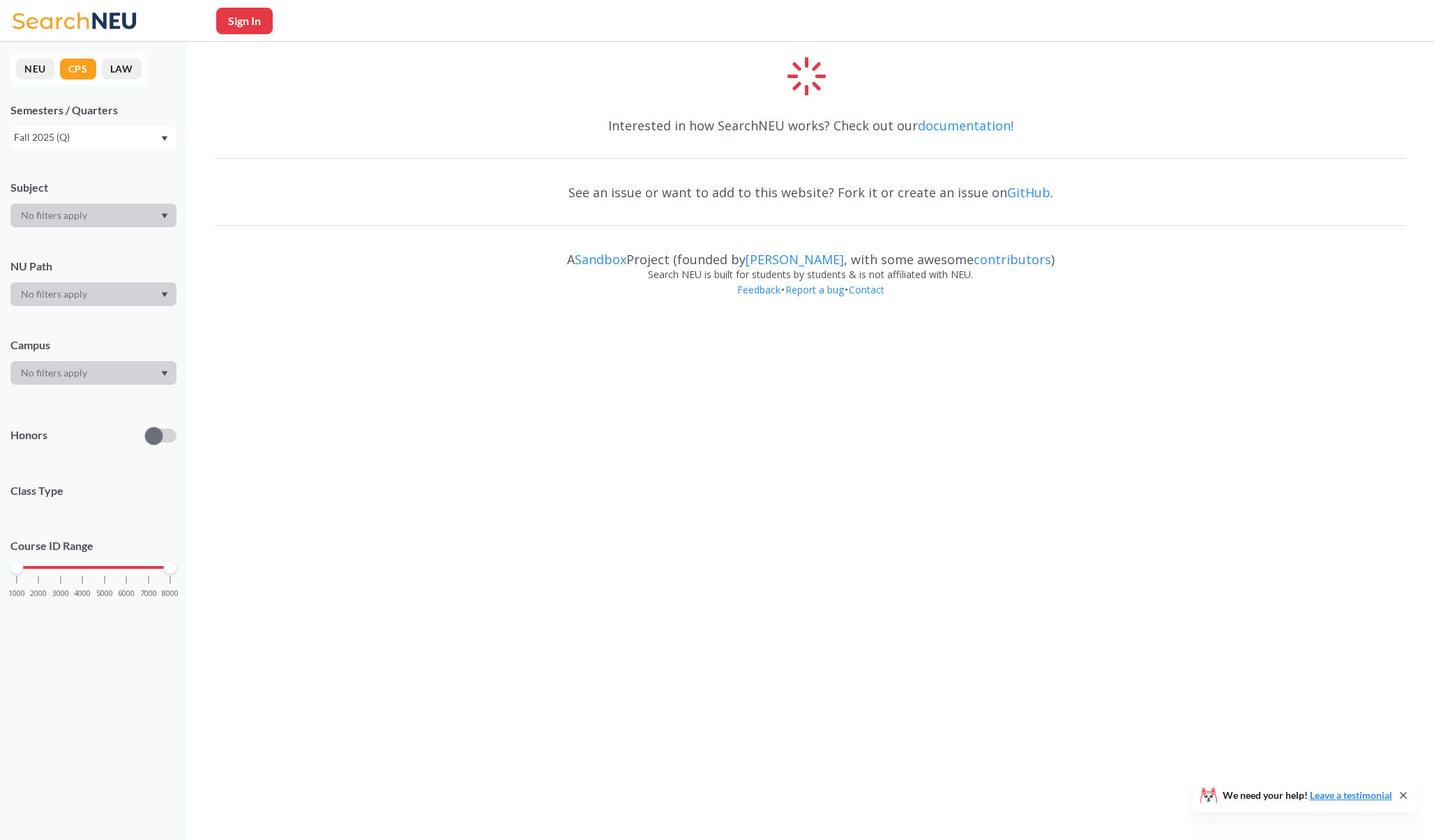
click at [76, 27] on icon at bounding box center [76, 21] width 130 height 28
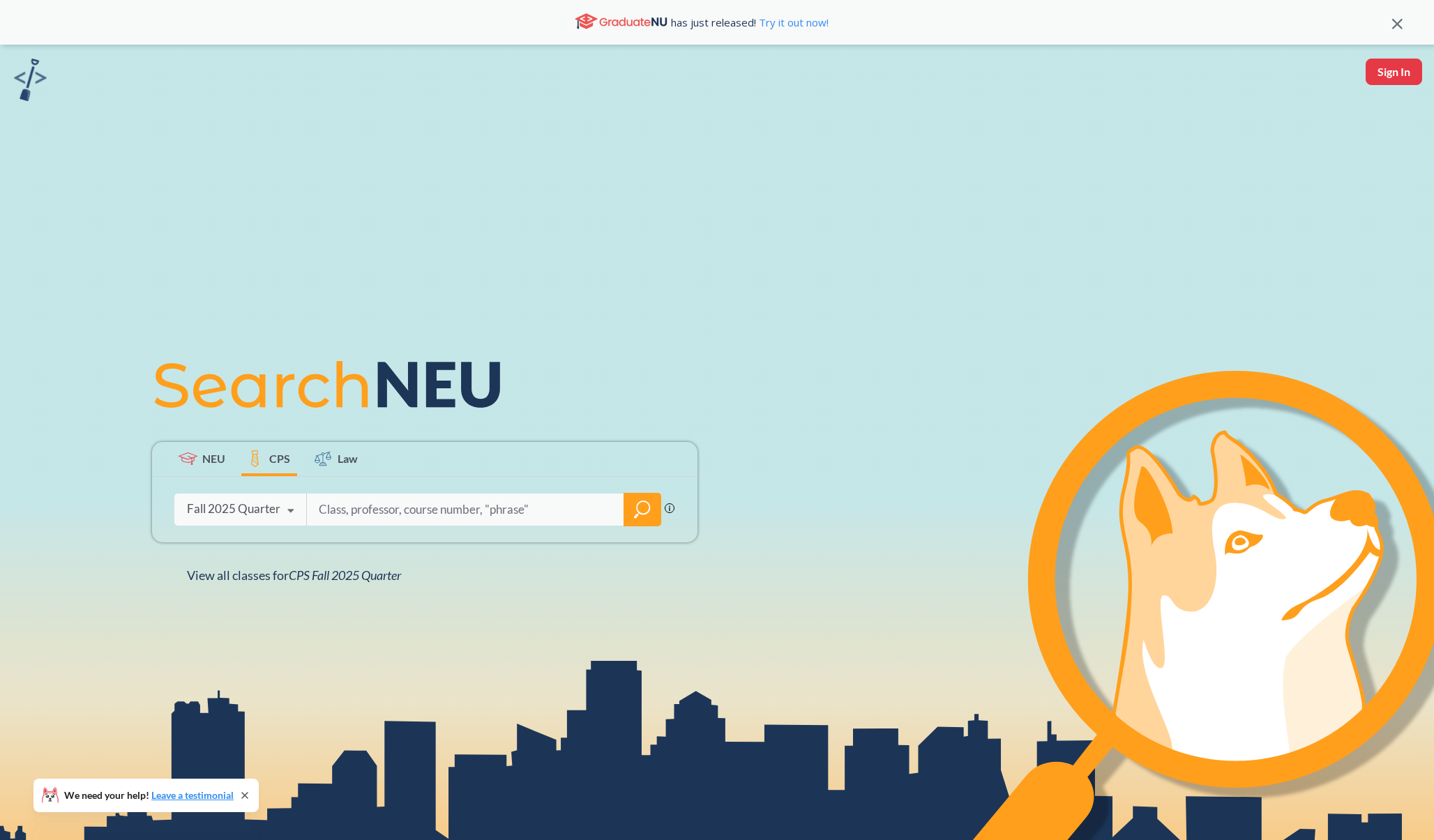
type input "EAI 6000"
